Goal: Information Seeking & Learning: Learn about a topic

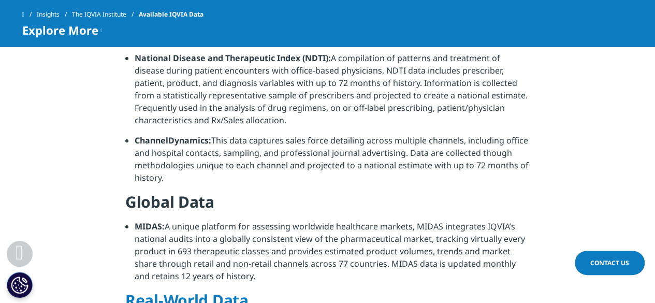
scroll to position [155, 0]
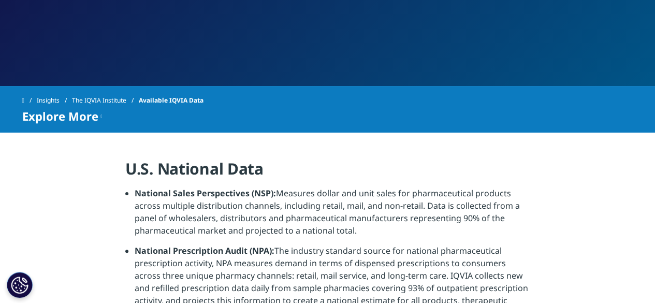
click at [93, 117] on span "Explore More" at bounding box center [60, 116] width 76 height 12
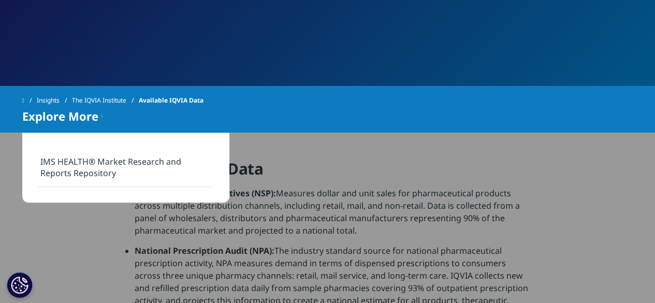
click at [96, 163] on link "IMS HEALTH® Market Research and Reports Repository" at bounding box center [126, 167] width 176 height 39
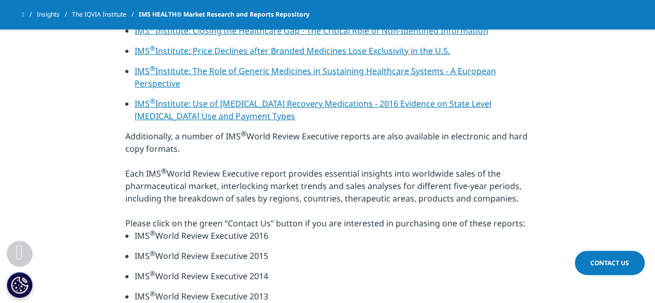
scroll to position [311, 0]
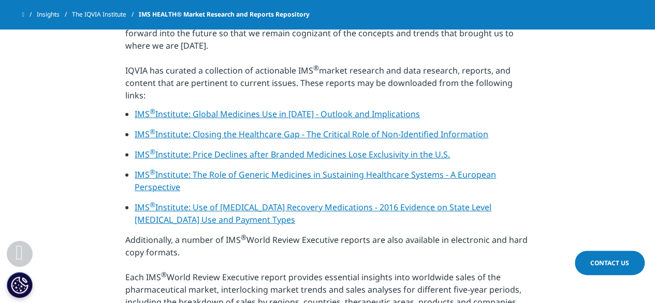
click at [359, 120] on link "IMS ® Institute: Global Medicines Use in 2020 - Outlook and Implications" at bounding box center [277, 113] width 285 height 11
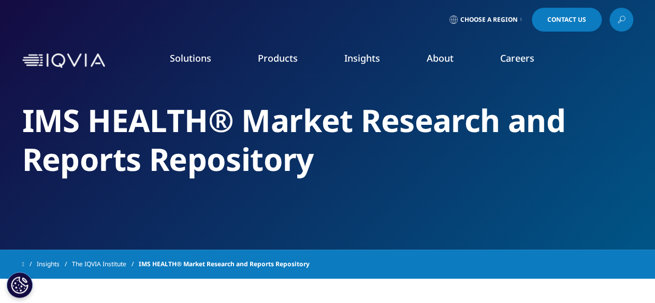
click at [406, 217] on link "Quality Compliance" at bounding box center [416, 218] width 150 height 11
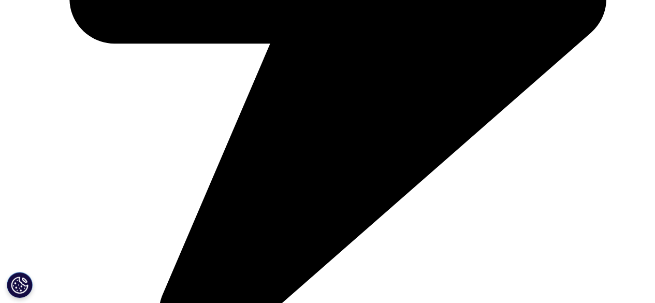
scroll to position [622, 0]
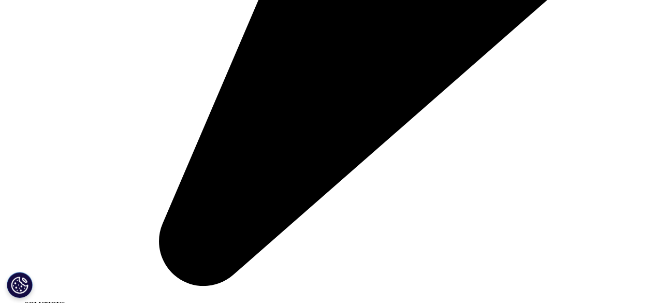
scroll to position [1606, 0]
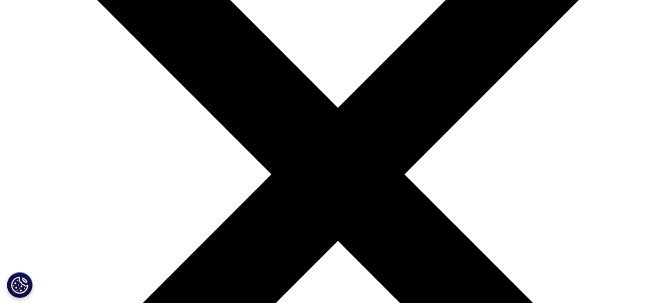
scroll to position [1347, 0]
